Goal: Transaction & Acquisition: Purchase product/service

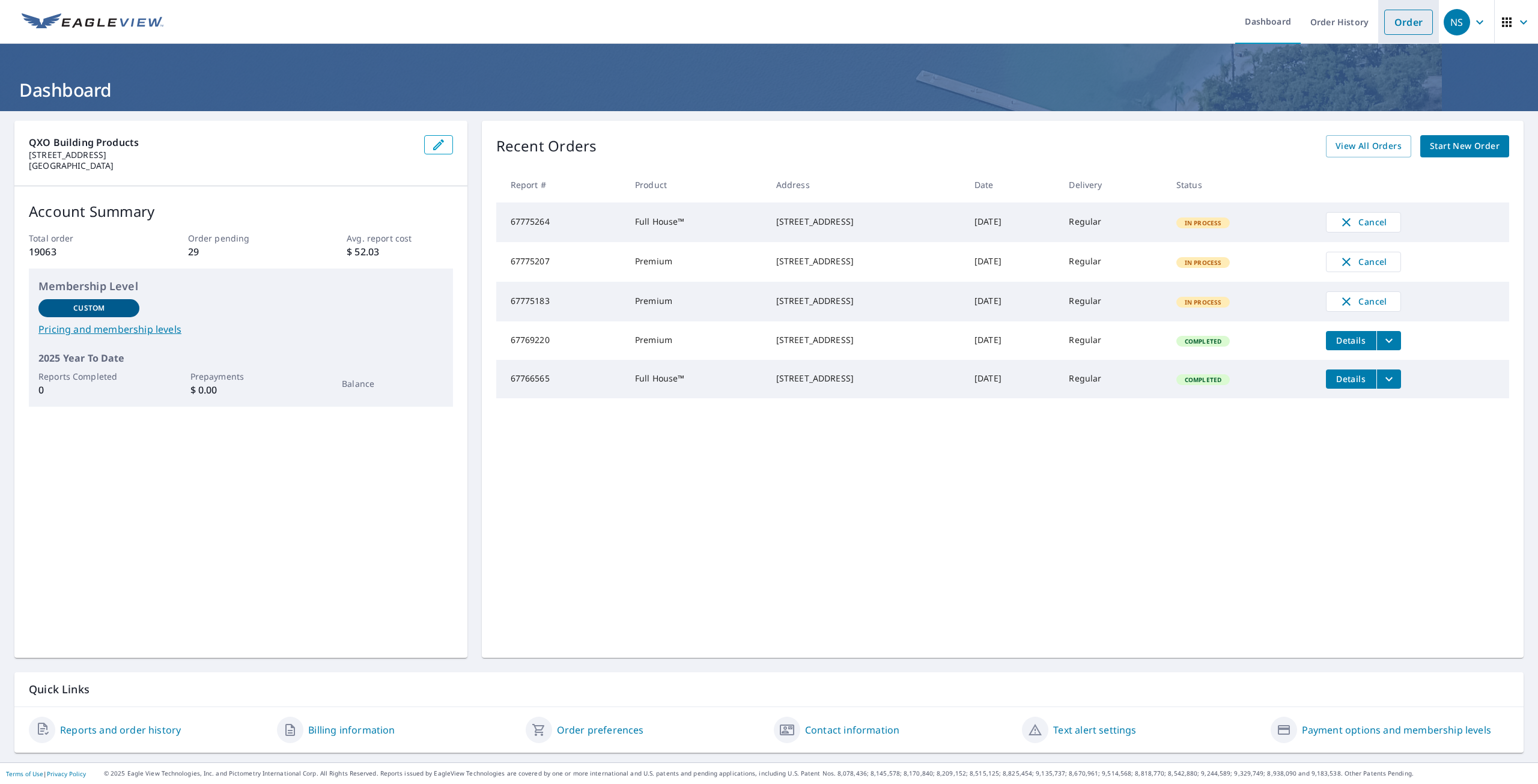
click at [1399, 30] on link "Order" at bounding box center [1409, 22] width 48 height 25
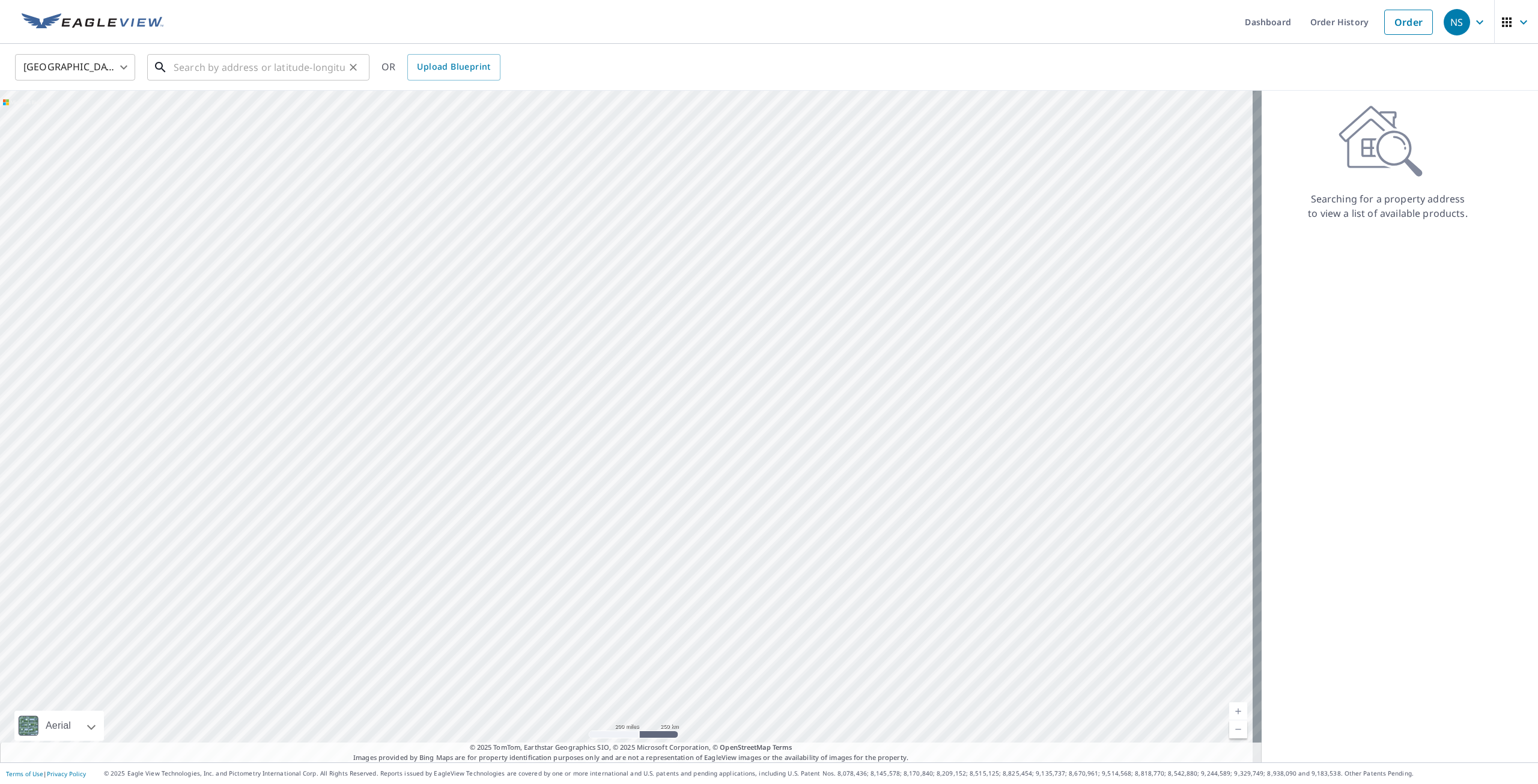
click at [231, 70] on input "text" at bounding box center [259, 67] width 171 height 34
paste input "[STREET_ADDRESS]"
click at [222, 111] on p "[PERSON_NAME], IA 50131" at bounding box center [265, 115] width 189 height 12
type input "[STREET_ADDRESS][PERSON_NAME]"
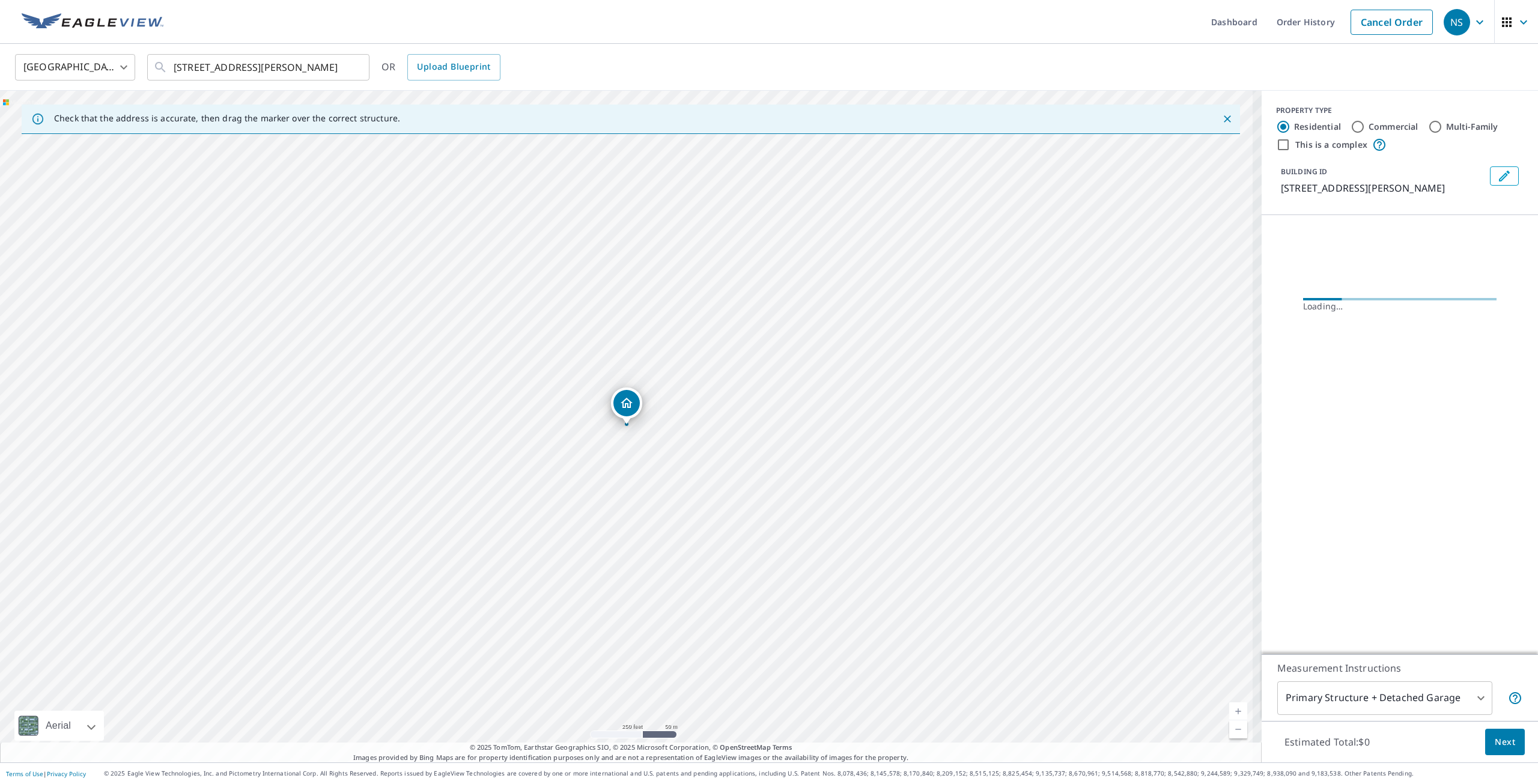
scroll to position [0, 0]
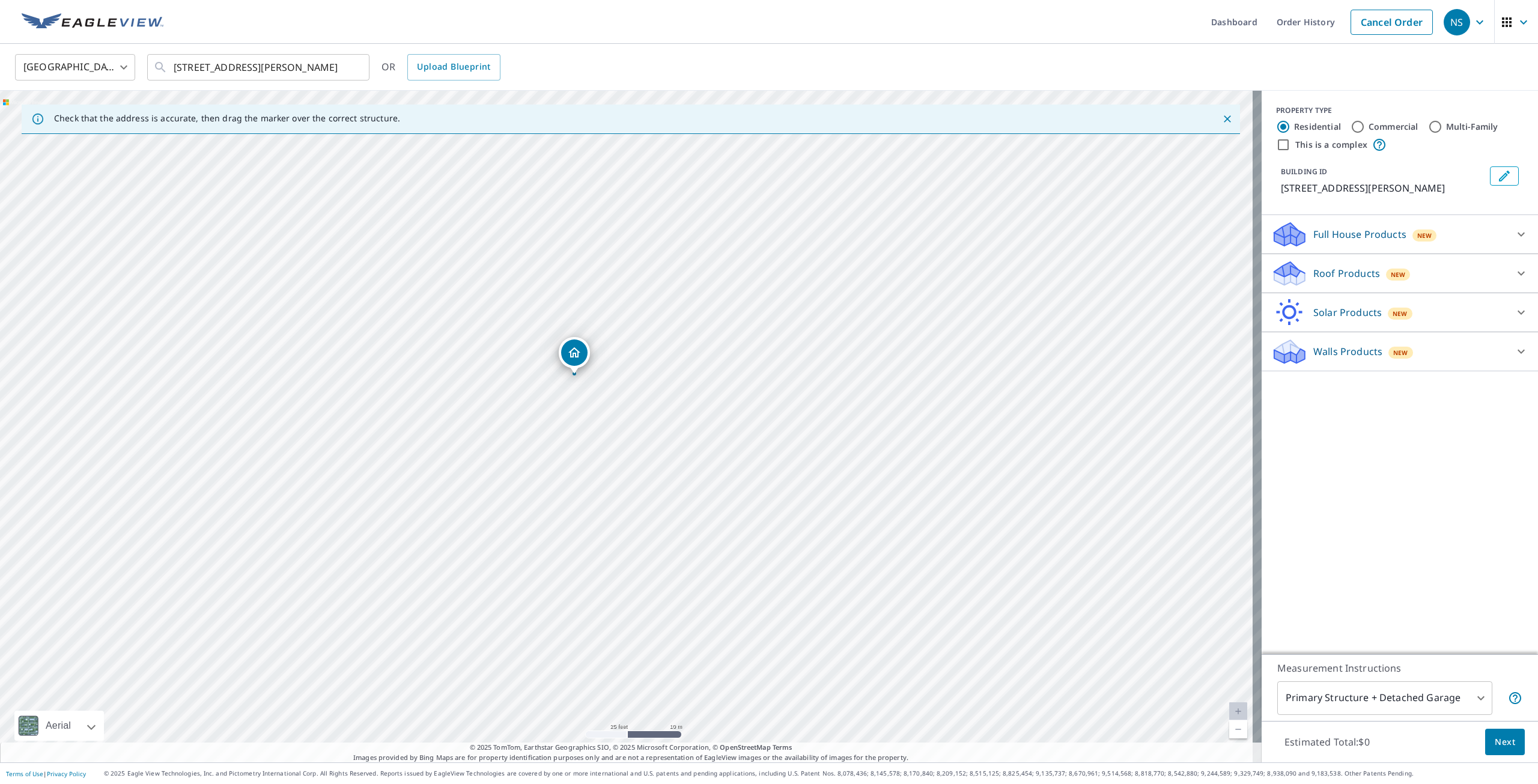
drag, startPoint x: 451, startPoint y: 419, endPoint x: 780, endPoint y: 587, distance: 369.4
click at [780, 587] on div "[STREET_ADDRESS][PERSON_NAME]" at bounding box center [631, 427] width 1262 height 672
click at [1327, 242] on div "Full House Products New" at bounding box center [1389, 235] width 236 height 28
click at [1272, 266] on input "Full House™ $90.3" at bounding box center [1280, 265] width 18 height 15
checkbox input "true"
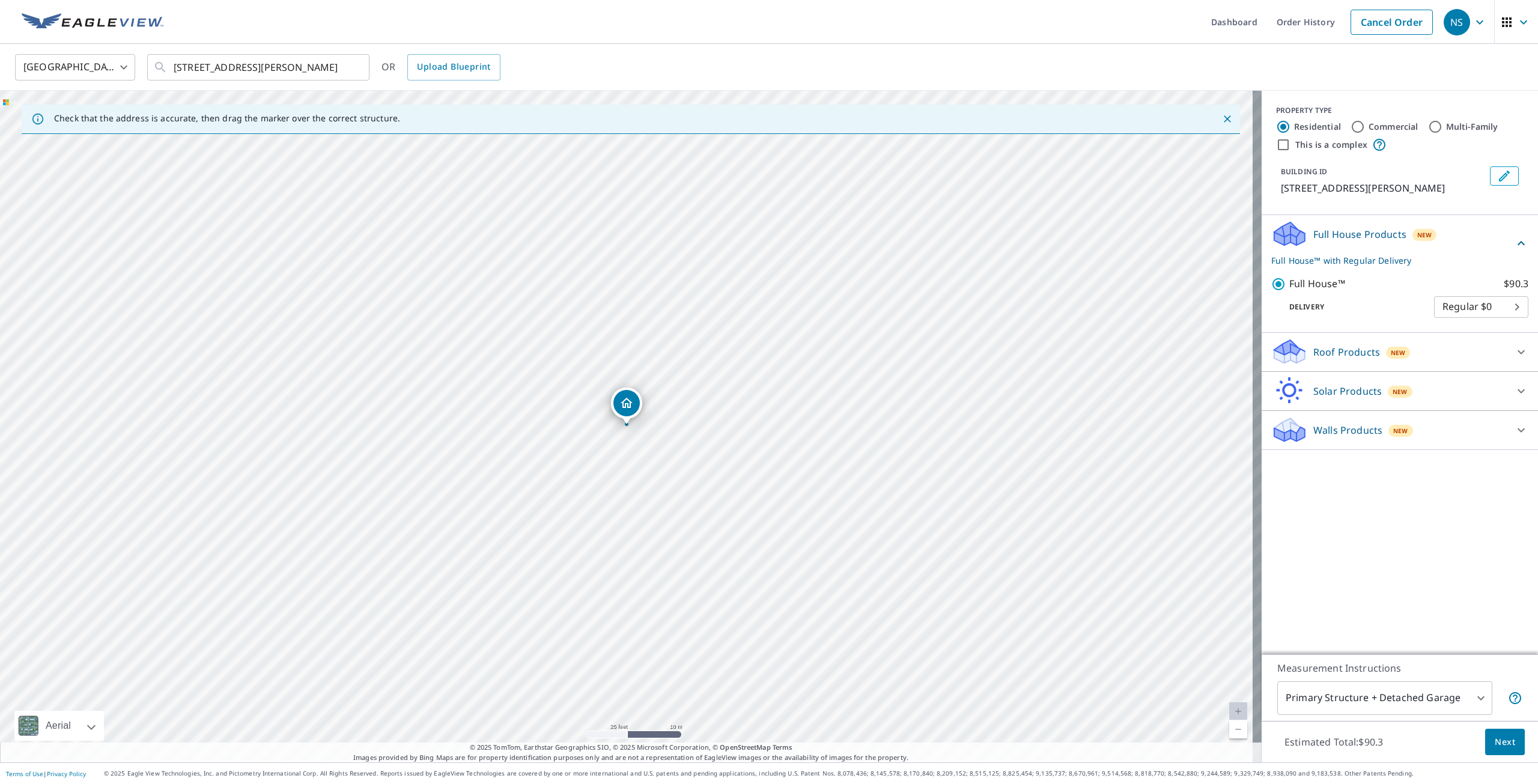
click at [1509, 755] on div "Estimated Total: $90.3 Next" at bounding box center [1400, 741] width 277 height 42
click at [1509, 747] on button "Next" at bounding box center [1505, 741] width 40 height 27
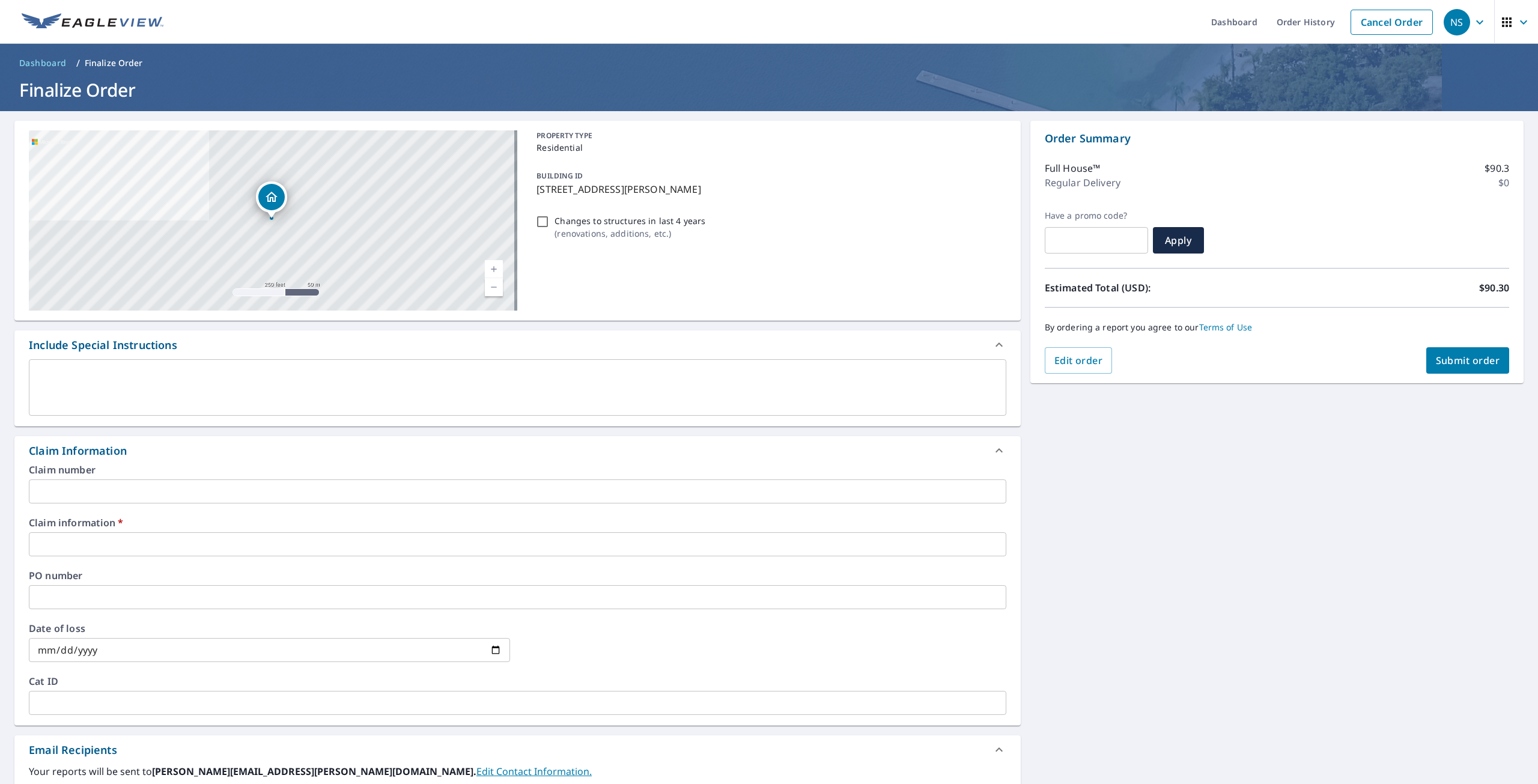
click at [92, 549] on input "text" at bounding box center [517, 544] width 977 height 24
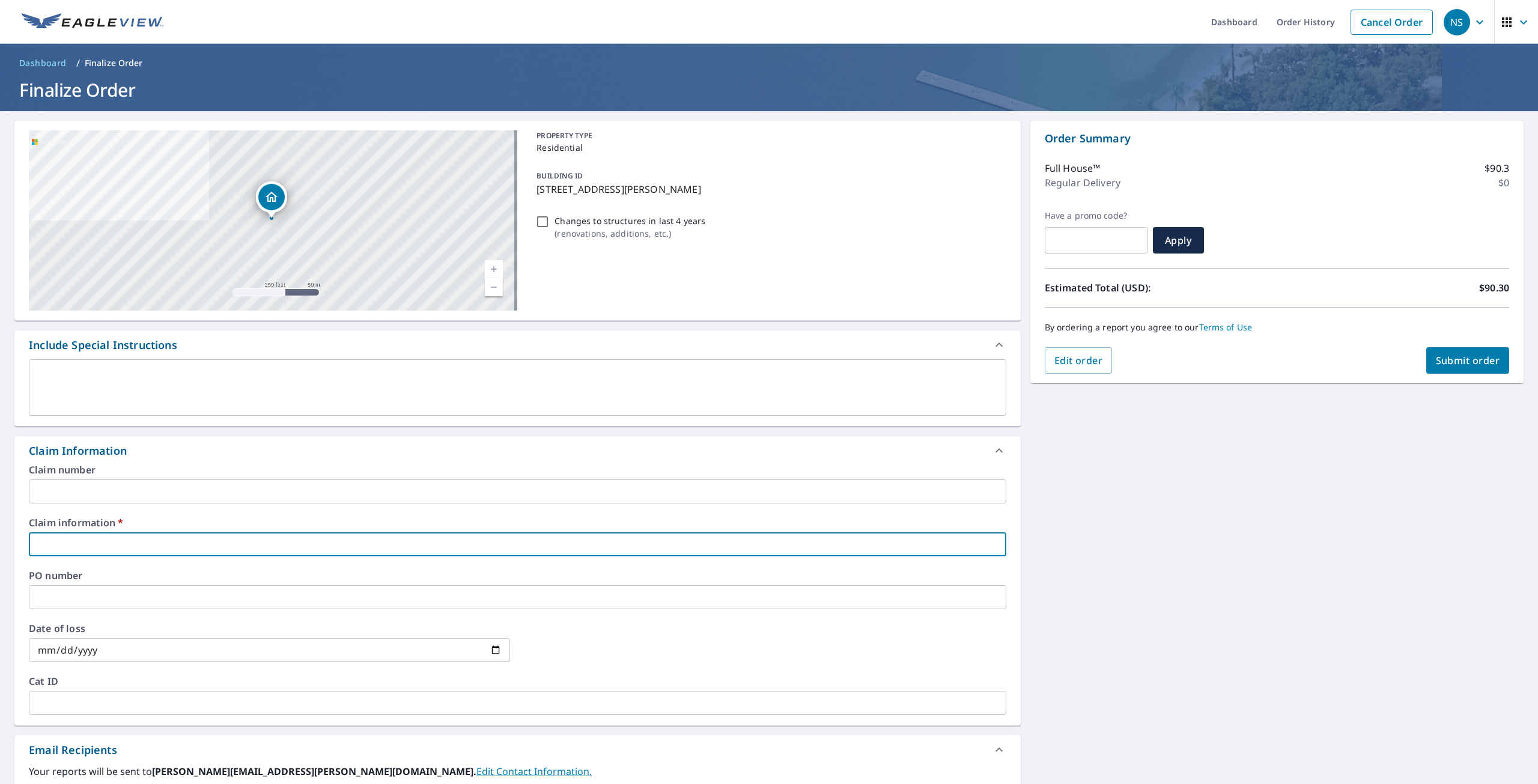
type input "0"
checkbox input "true"
type input "00"
checkbox input "true"
type input "000"
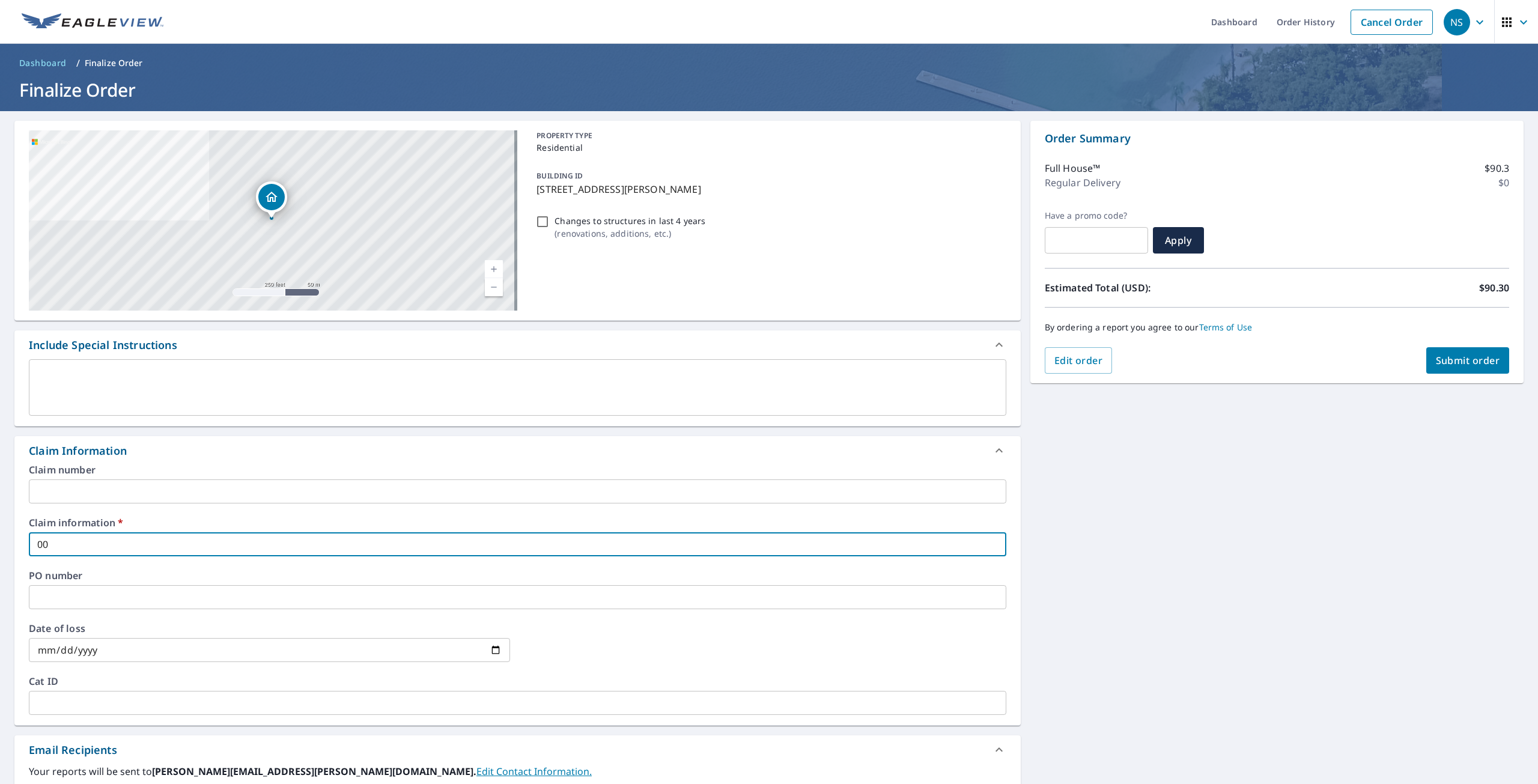
checkbox input "true"
type input "0000"
checkbox input "true"
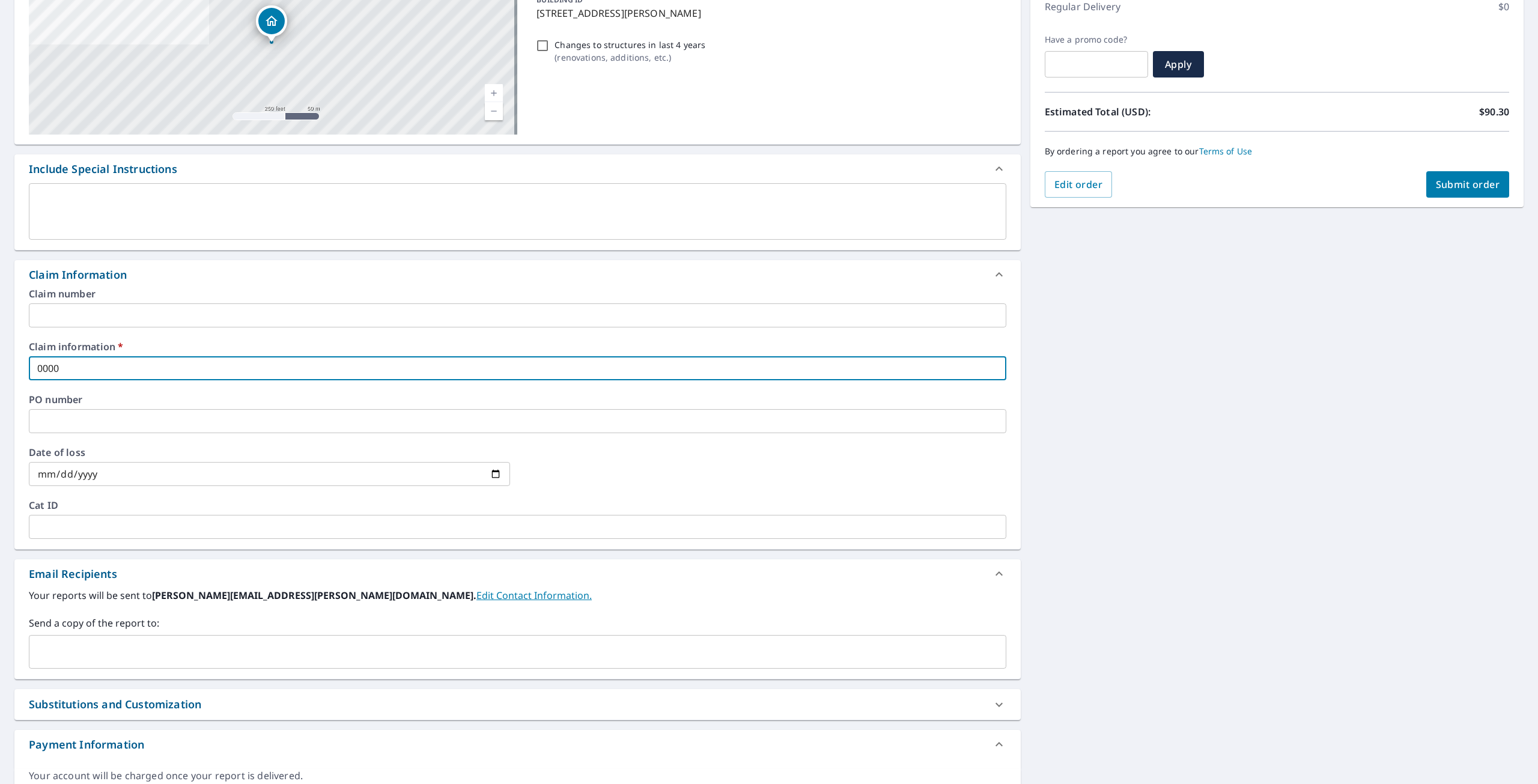
scroll to position [230, 0]
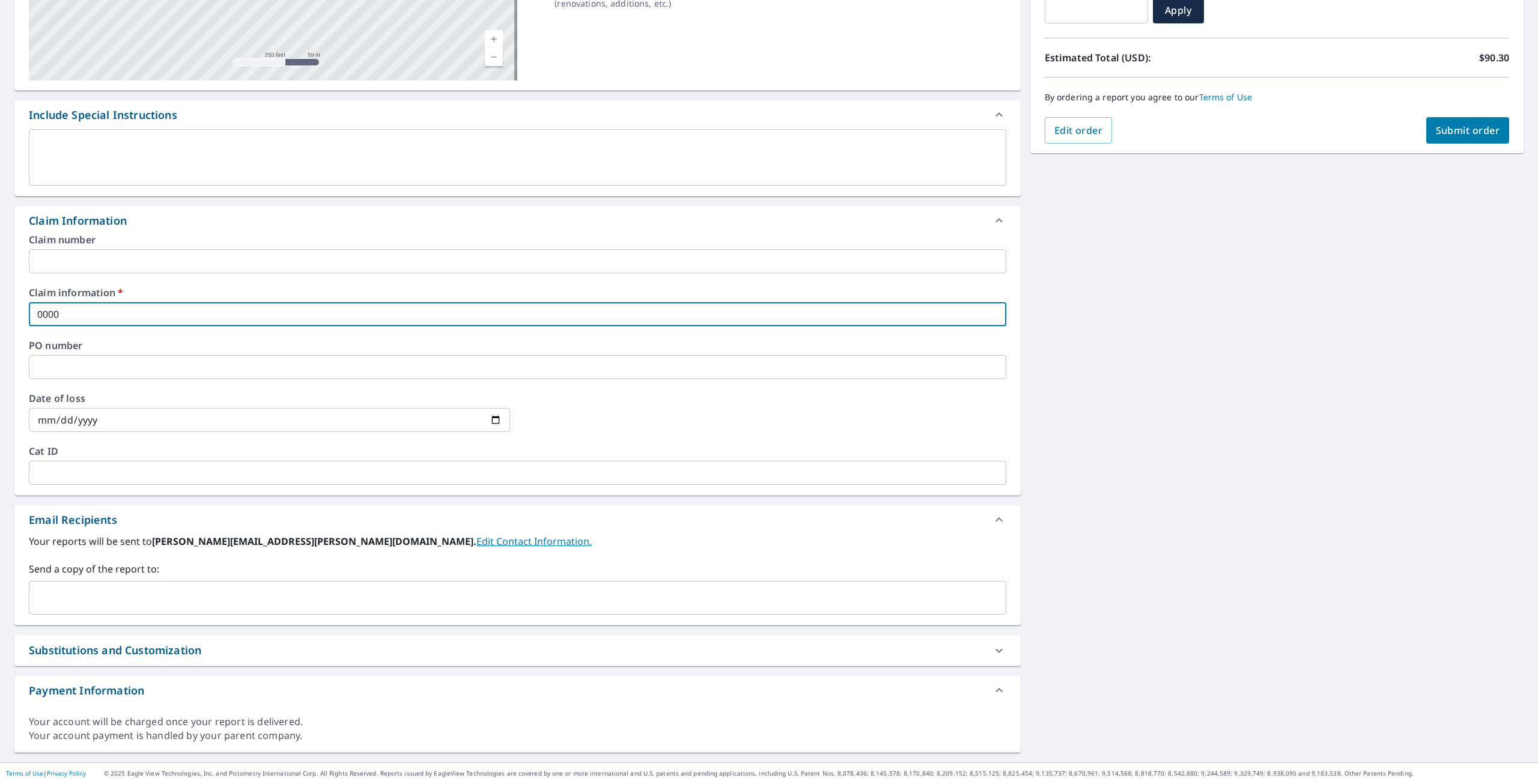
type input "0000"
click at [112, 590] on input "text" at bounding box center [509, 597] width 949 height 23
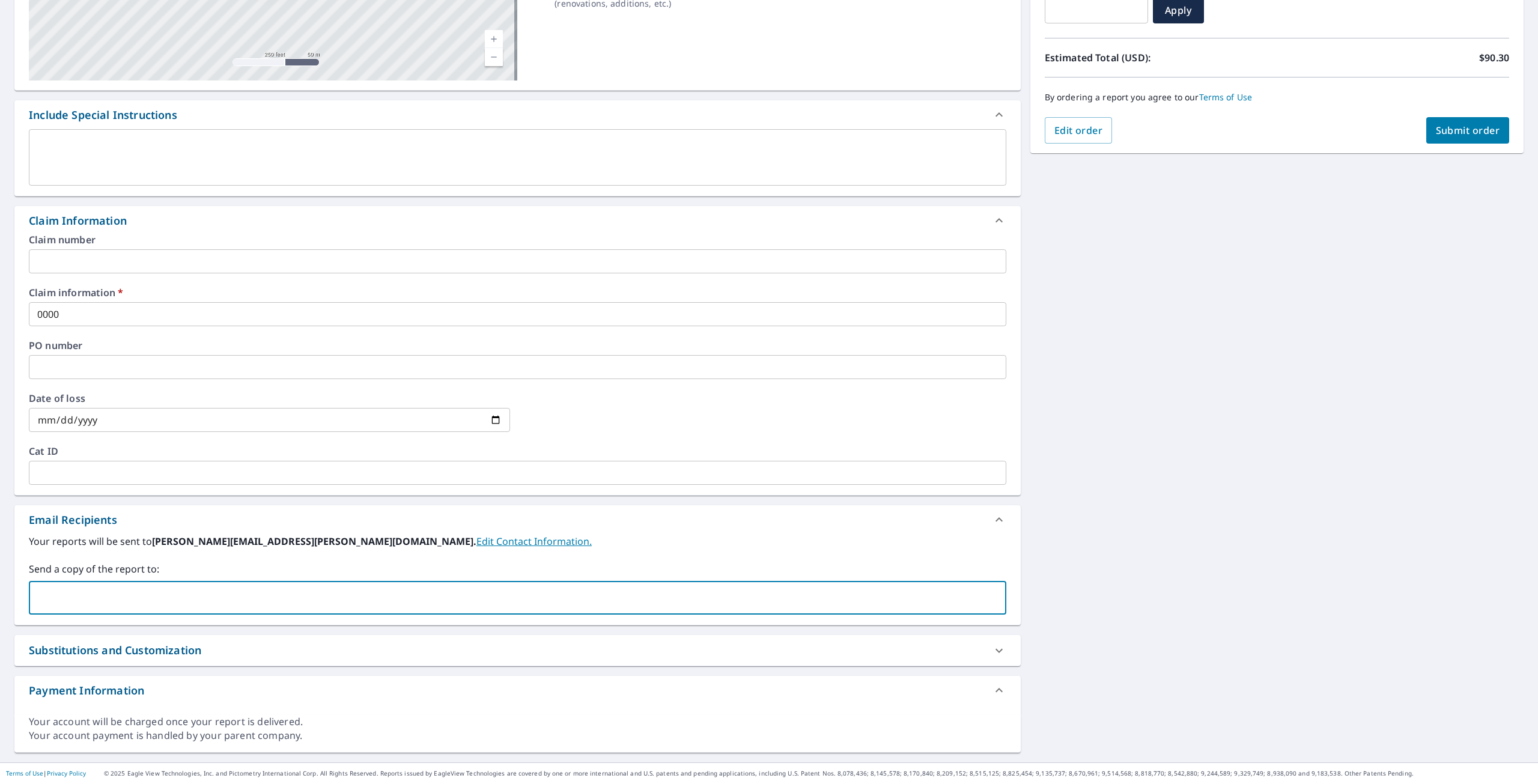
type input "[EMAIL_ADDRESS][DOMAIN_NAME]"
click at [1446, 126] on span "Submit order" at bounding box center [1468, 131] width 65 height 13
checkbox input "true"
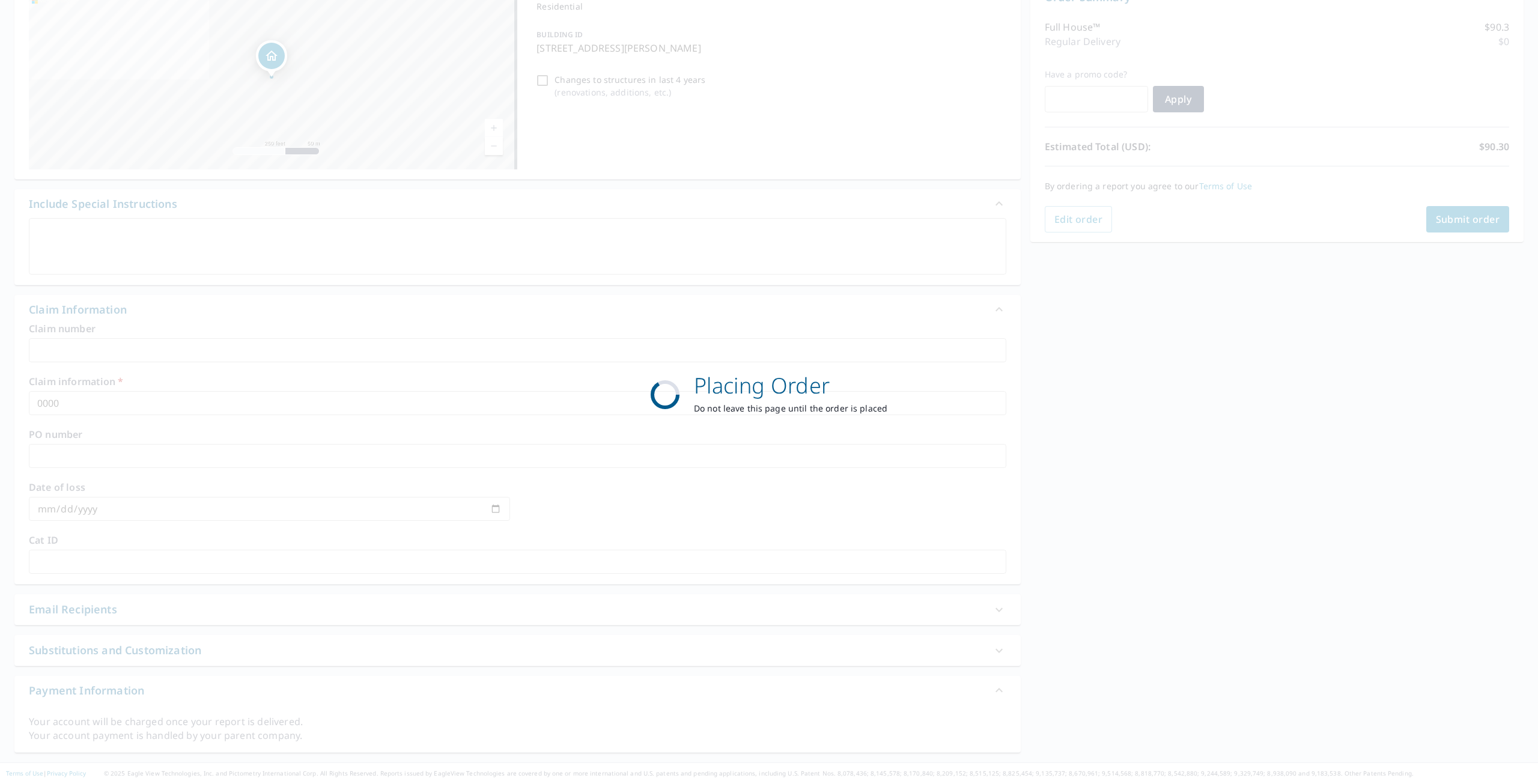
scroll to position [141, 0]
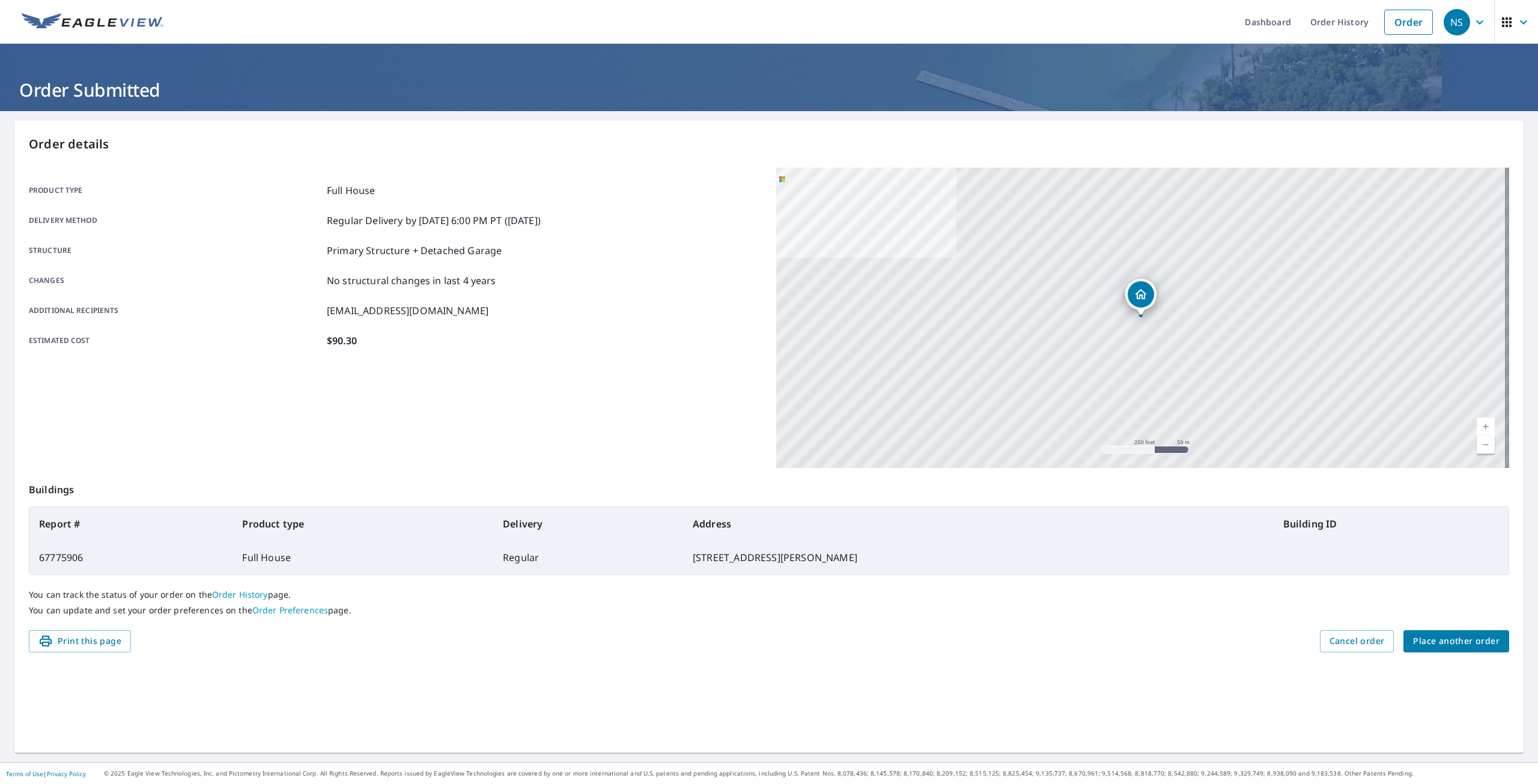
click at [1442, 641] on span "Place another order" at bounding box center [1457, 641] width 87 height 15
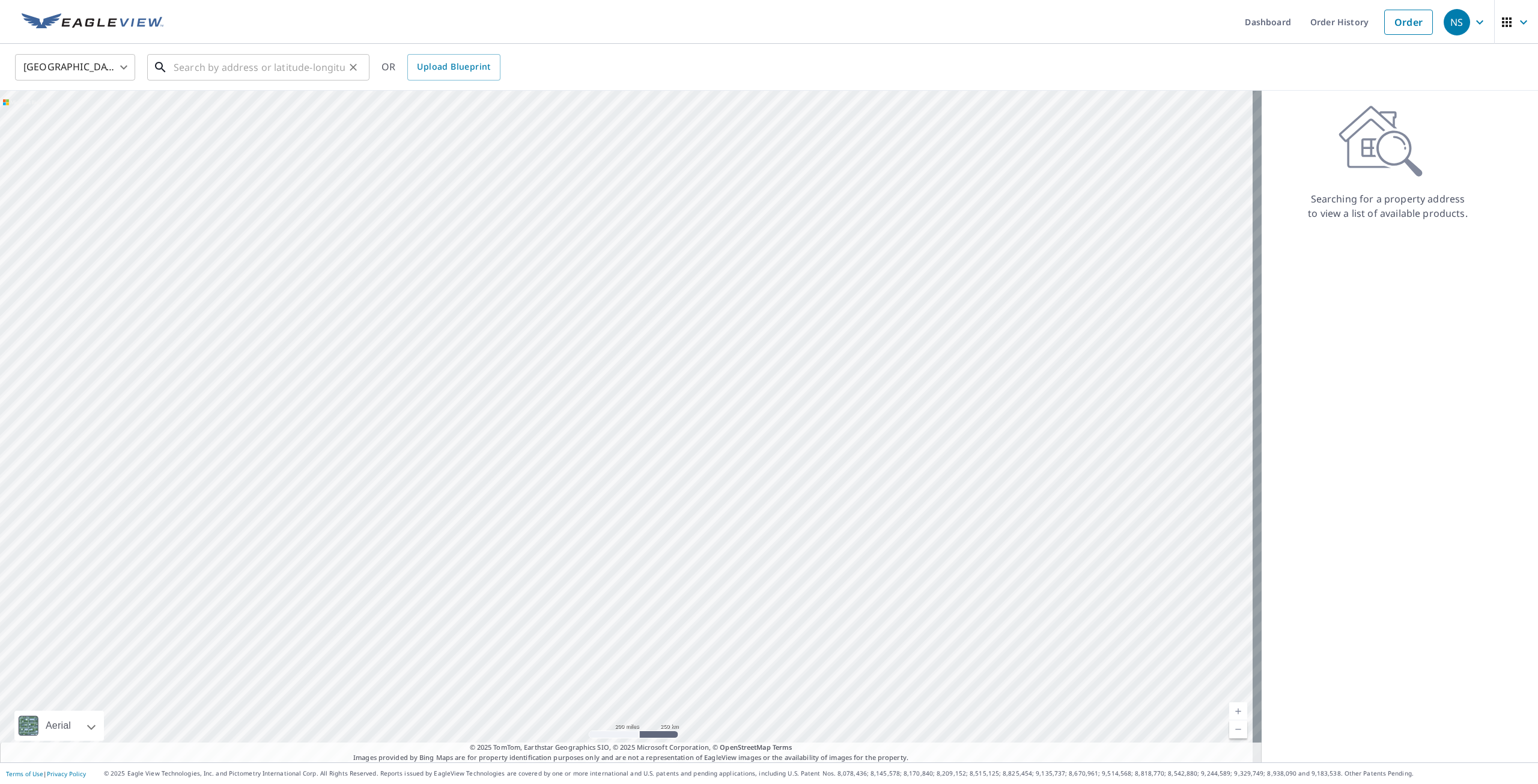
click at [187, 65] on input "text" at bounding box center [259, 67] width 171 height 34
paste input "[STREET_ADDRESS]"
click at [207, 109] on p "[GEOGRAPHIC_DATA]" at bounding box center [265, 115] width 189 height 12
type input "[STREET_ADDRESS]"
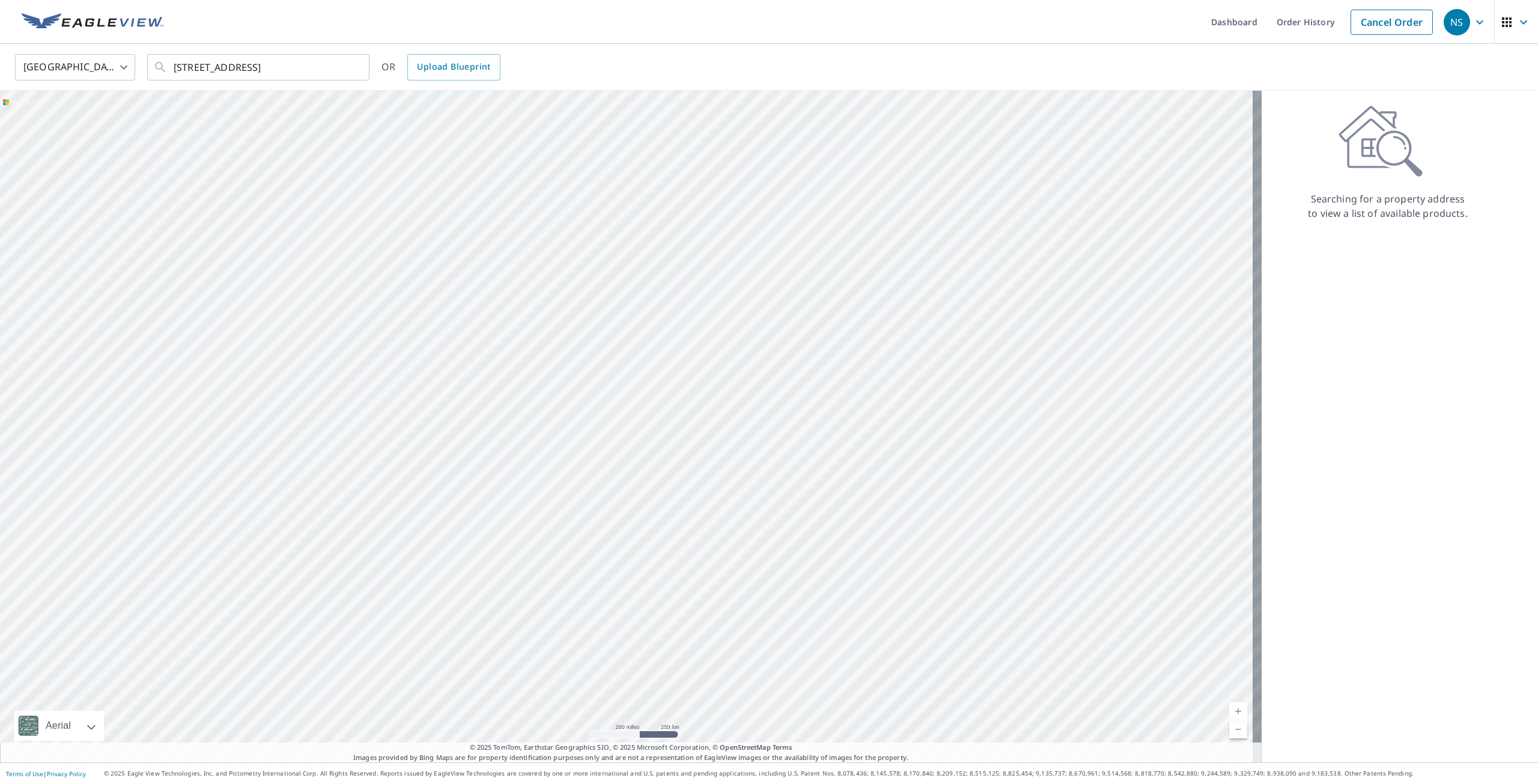
scroll to position [0, 0]
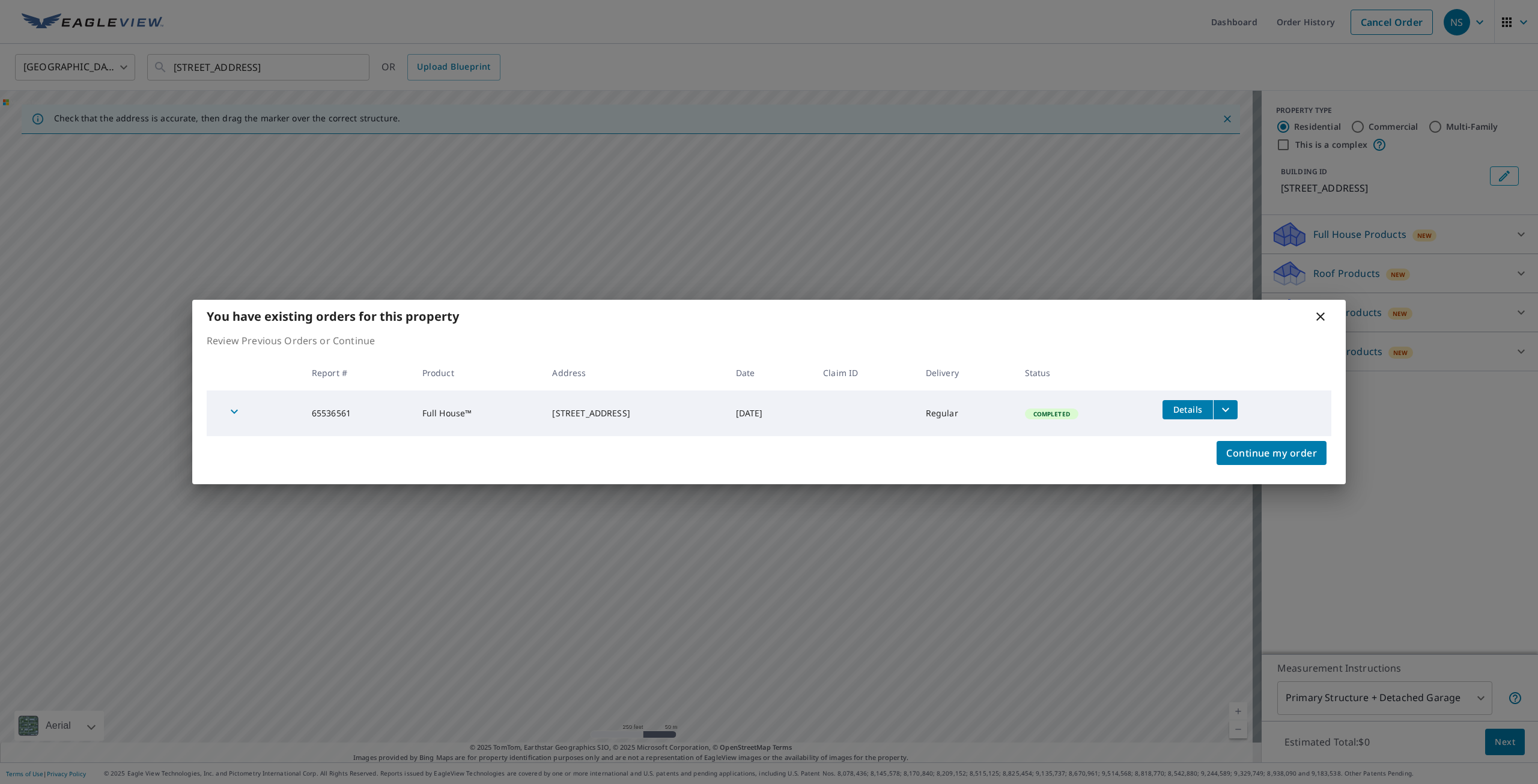
click at [1327, 314] on icon at bounding box center [1321, 317] width 15 height 15
